Goal: Transaction & Acquisition: Purchase product/service

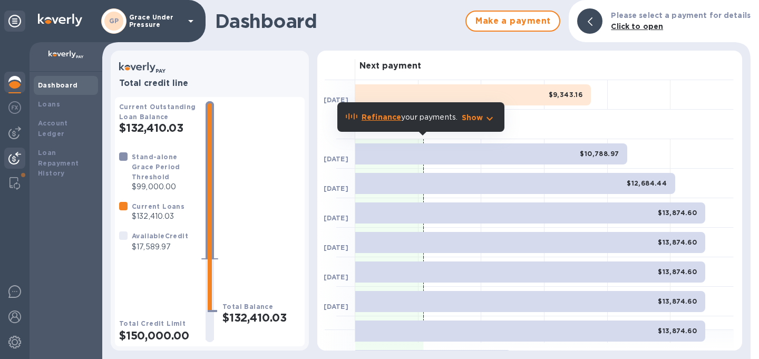
click at [16, 155] on img at bounding box center [14, 158] width 13 height 13
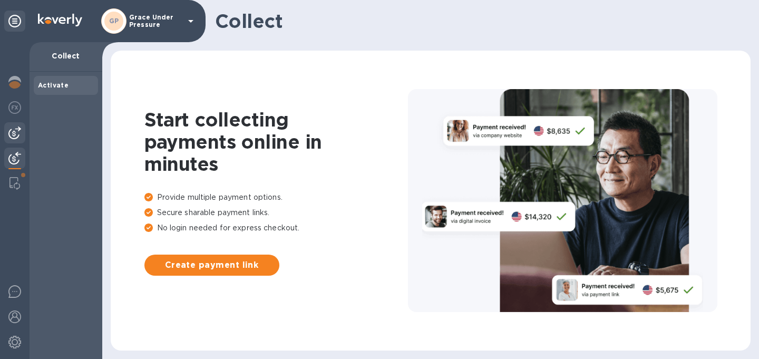
click at [14, 136] on img at bounding box center [14, 132] width 13 height 13
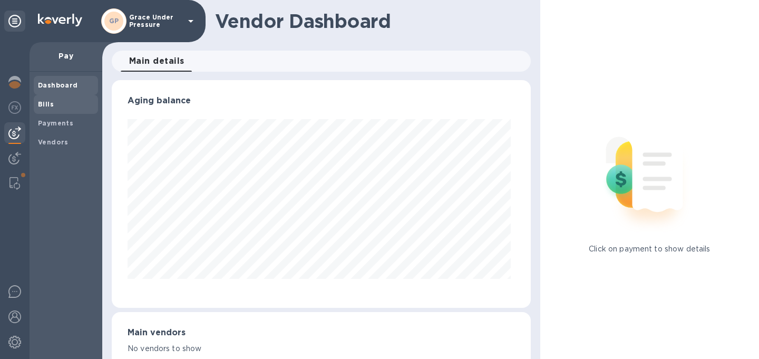
scroll to position [228, 415]
click at [52, 103] on b "Bills" at bounding box center [46, 104] width 16 height 8
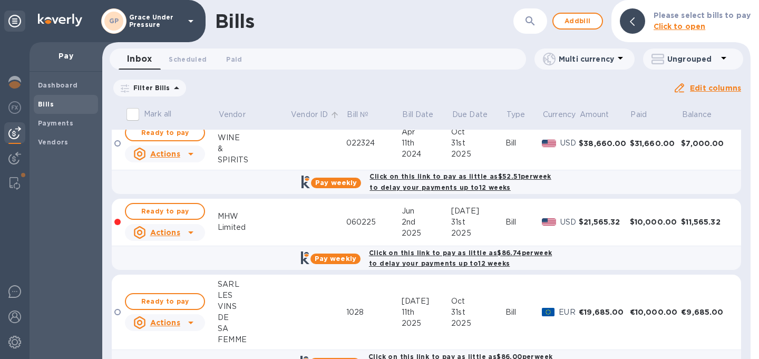
scroll to position [5, 0]
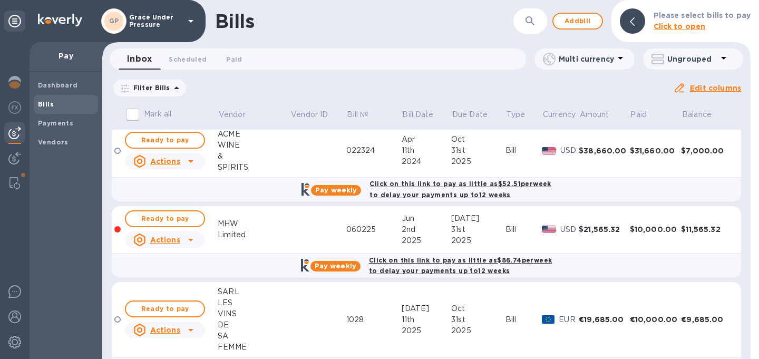
click at [0, 0] on icon at bounding box center [0, 0] width 0 height 0
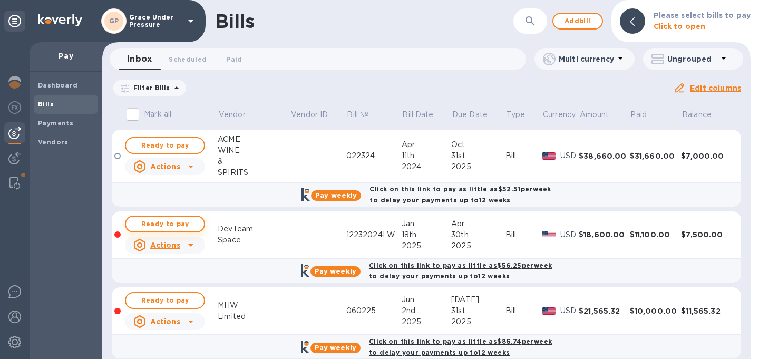
click at [181, 230] on span "Ready to pay" at bounding box center [164, 224] width 61 height 13
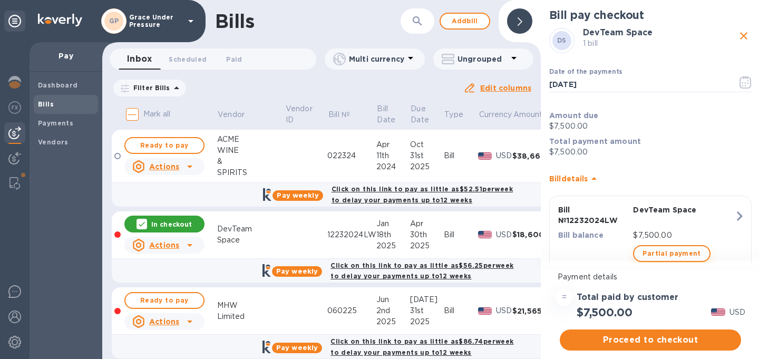
click at [663, 251] on span "Partial payment" at bounding box center [671, 253] width 58 height 13
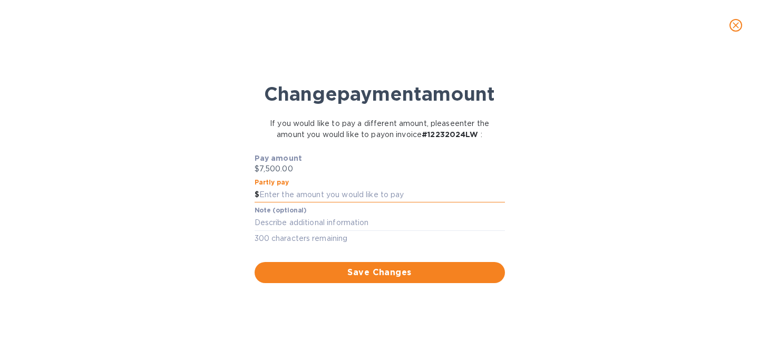
click at [339, 203] on input "text" at bounding box center [382, 195] width 246 height 16
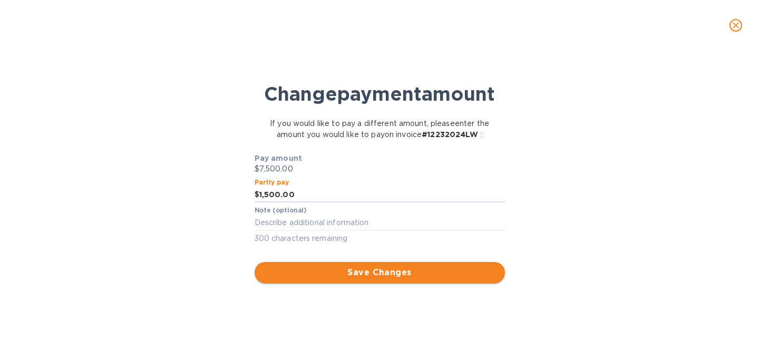
type input "1,500.00"
click at [363, 279] on span "Save Changes" at bounding box center [379, 272] width 233 height 13
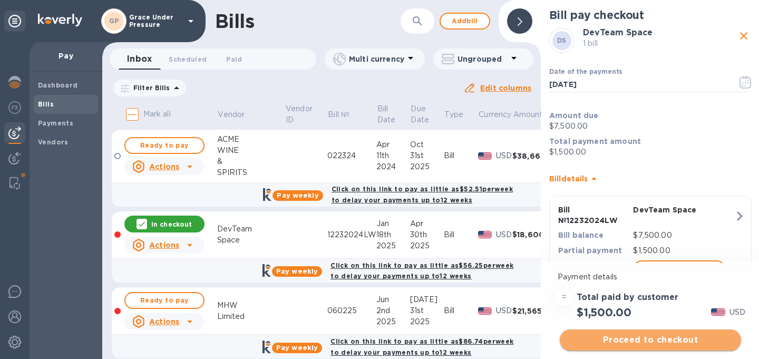
click at [639, 341] on span "Proceed to checkout" at bounding box center [650, 339] width 164 height 13
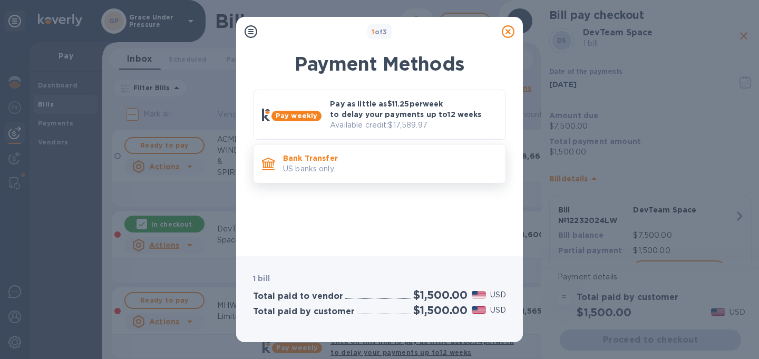
click at [405, 159] on p "Bank Transfer" at bounding box center [390, 158] width 214 height 11
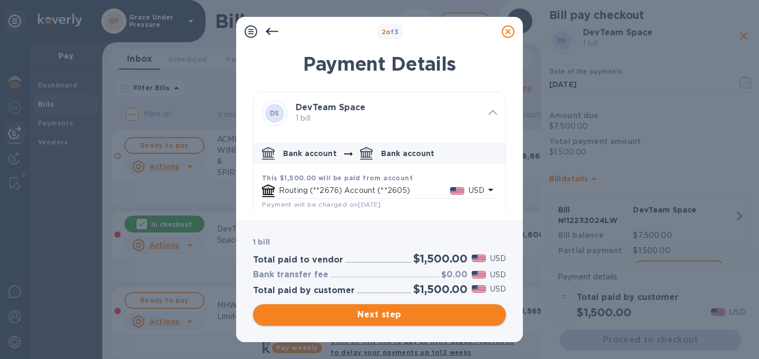
click at [387, 319] on span "Next step" at bounding box center [379, 314] width 236 height 13
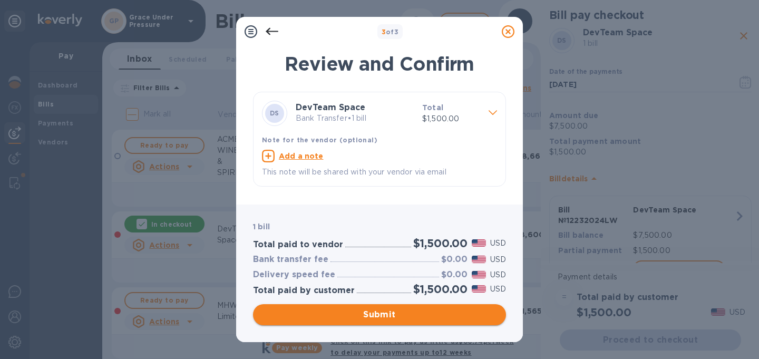
click at [366, 319] on span "Submit" at bounding box center [379, 314] width 236 height 13
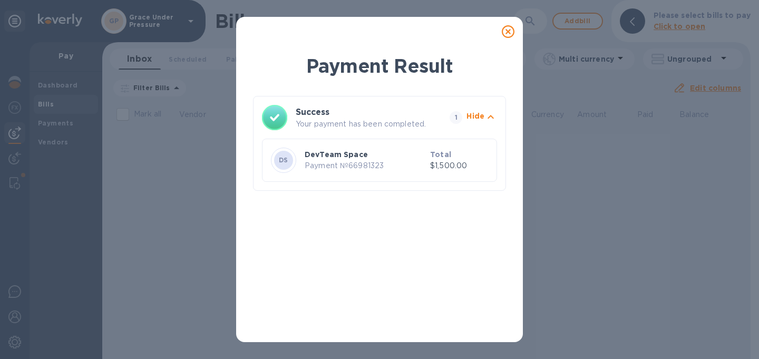
click at [504, 32] on icon at bounding box center [508, 31] width 13 height 13
